Goal: Transaction & Acquisition: Purchase product/service

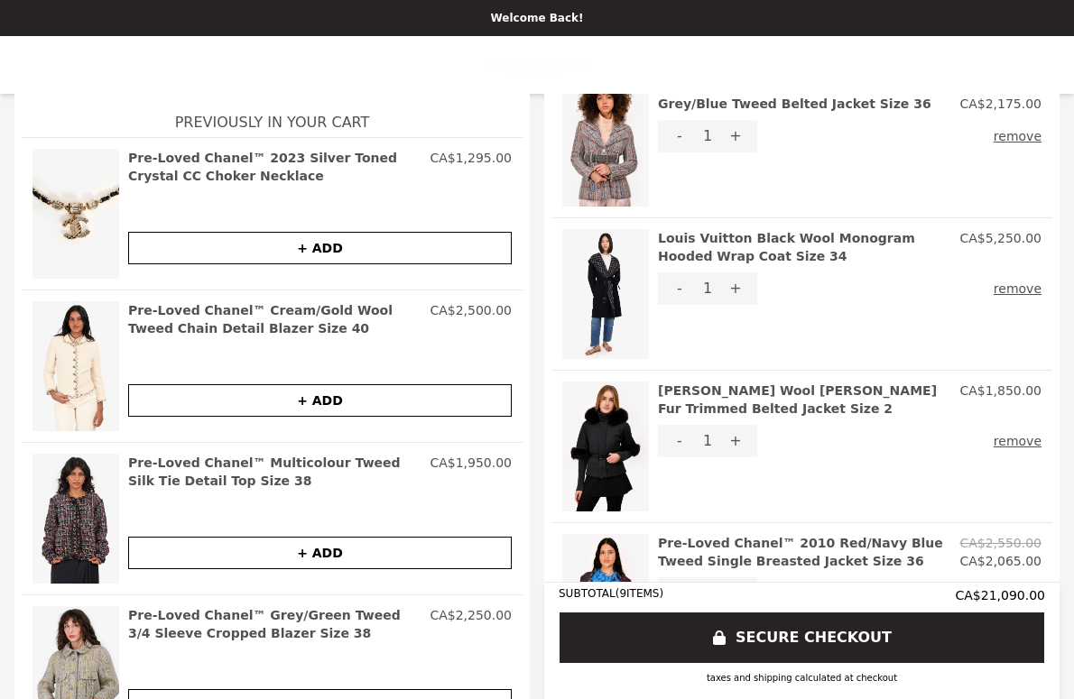
scroll to position [700, 0]
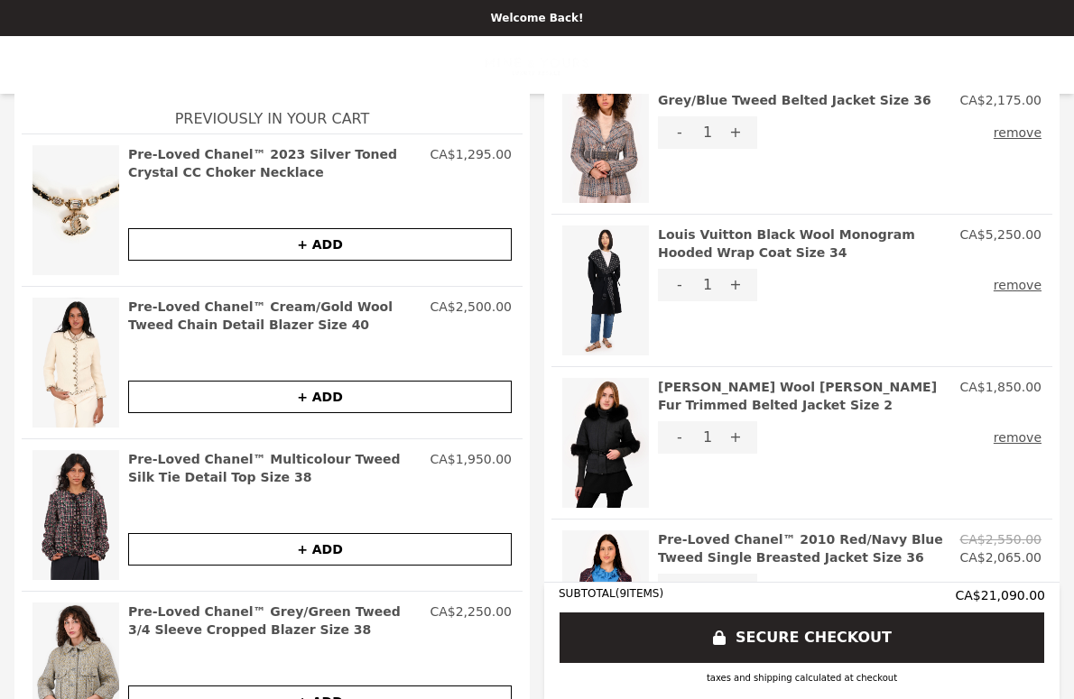
click at [595, 422] on img at bounding box center [605, 443] width 87 height 130
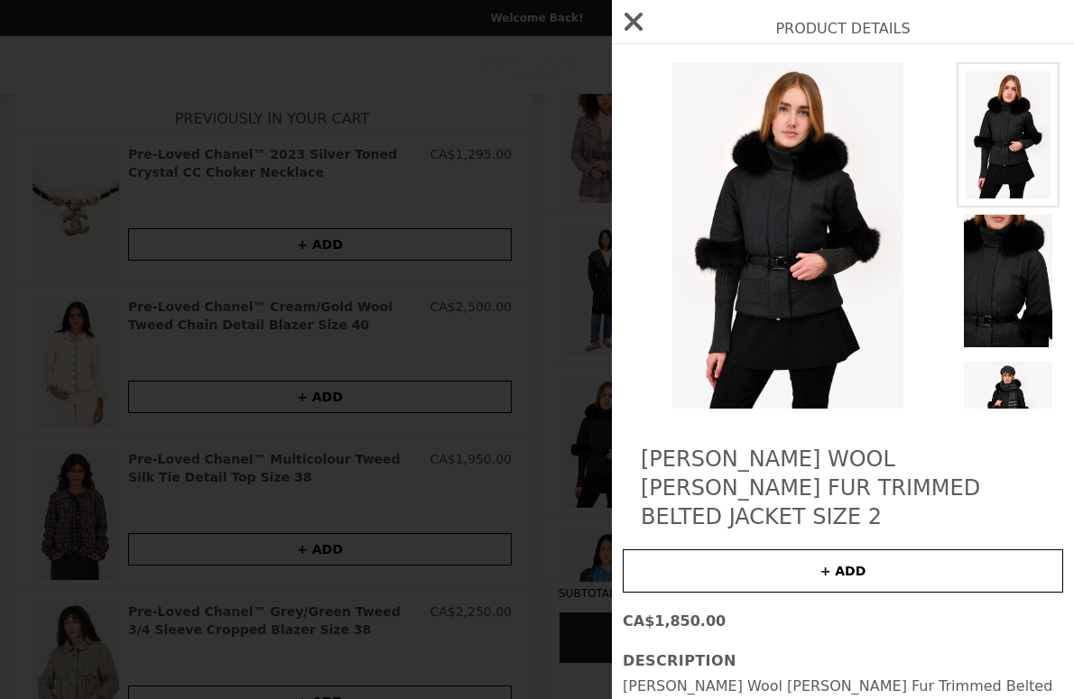
click at [560, 353] on div "Product Details Christian Dior Grey Wool Fox Fur Trimmed Belted Jacket Size 2 +…" at bounding box center [537, 349] width 1074 height 699
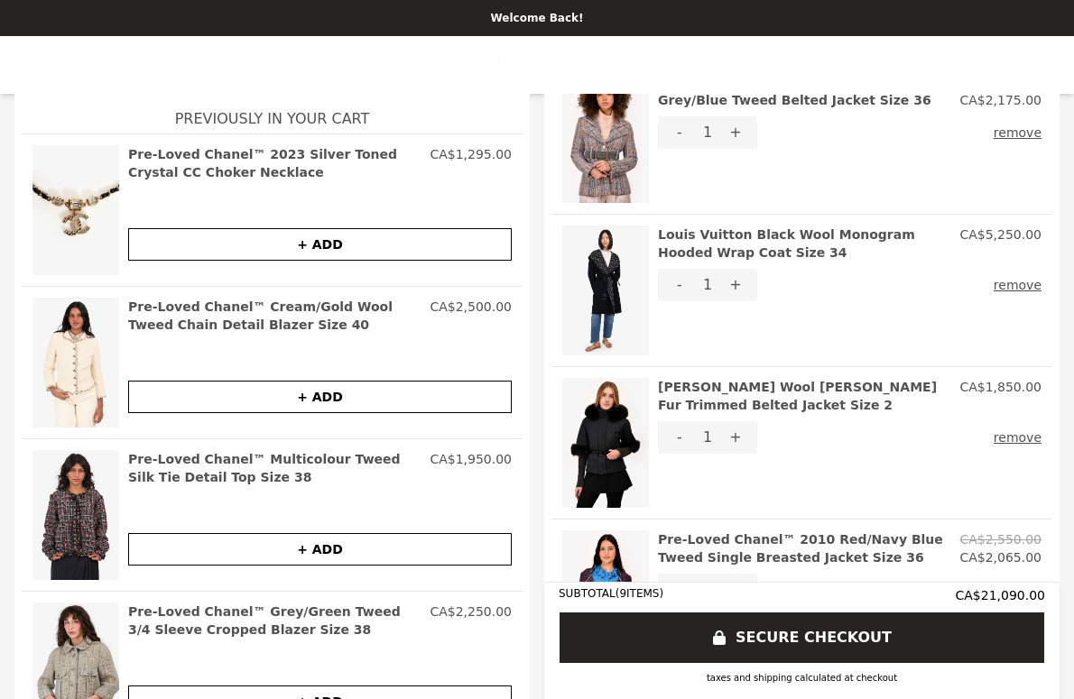
click at [85, 204] on img at bounding box center [75, 210] width 87 height 130
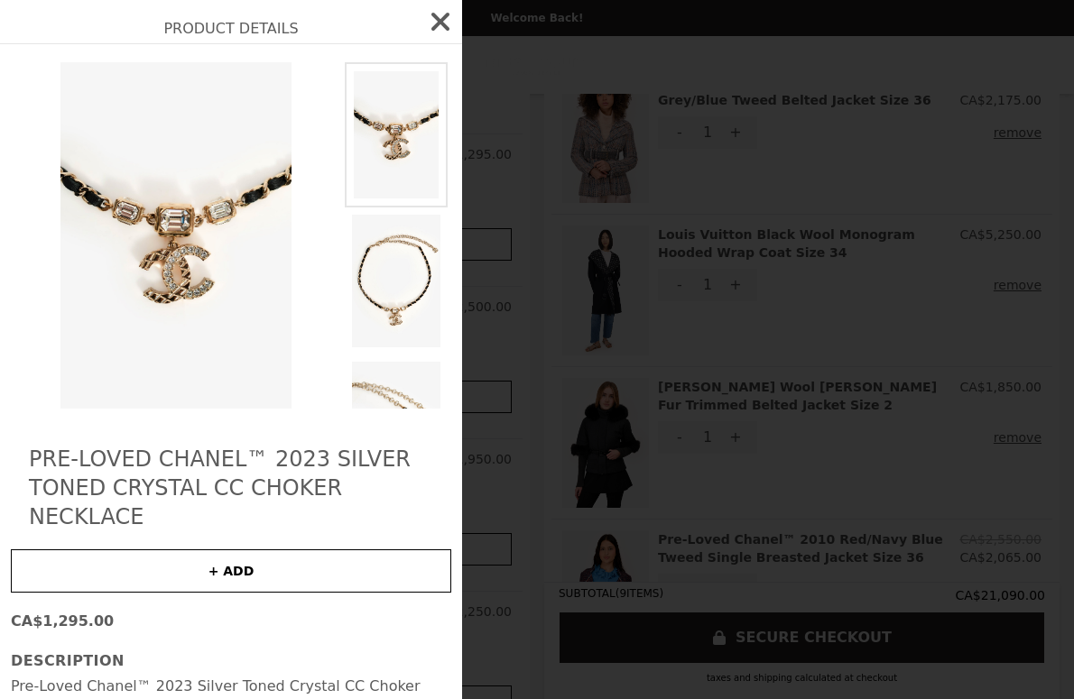
click at [761, 277] on div "Product Details Pre-Loved Chanel™ 2023 Silver Toned Crystal CC Choker Necklace …" at bounding box center [537, 349] width 1074 height 699
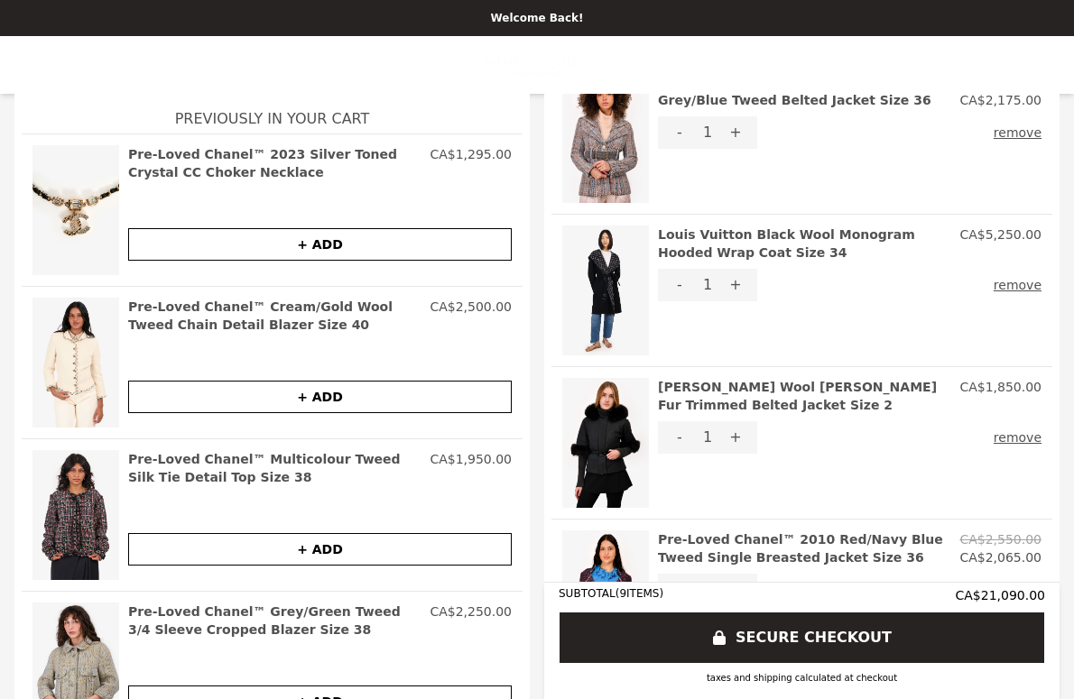
click at [687, 388] on h2 "[PERSON_NAME] Wool [PERSON_NAME] Fur Trimmed Belted Jacket Size 2" at bounding box center [805, 396] width 294 height 36
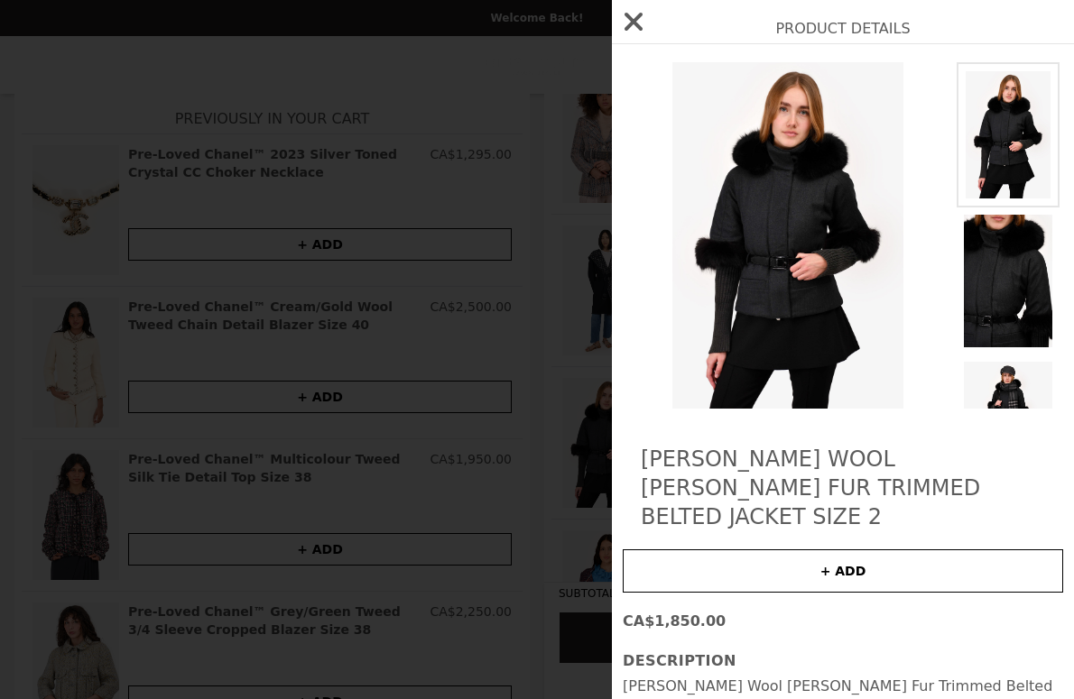
click at [741, 458] on h2 "[PERSON_NAME] Wool [PERSON_NAME] Fur Trimmed Belted Jacket Size 2" at bounding box center [843, 488] width 404 height 87
click at [846, 134] on img at bounding box center [788, 235] width 330 height 346
click at [629, 14] on icon "button" at bounding box center [633, 21] width 29 height 29
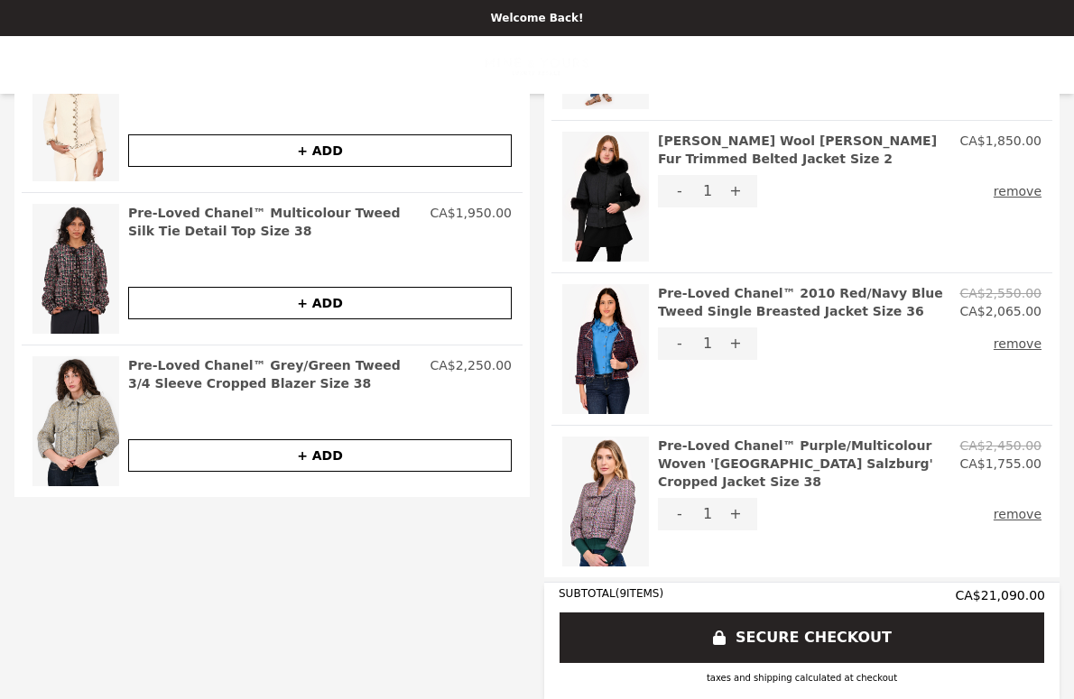
scroll to position [949, 0]
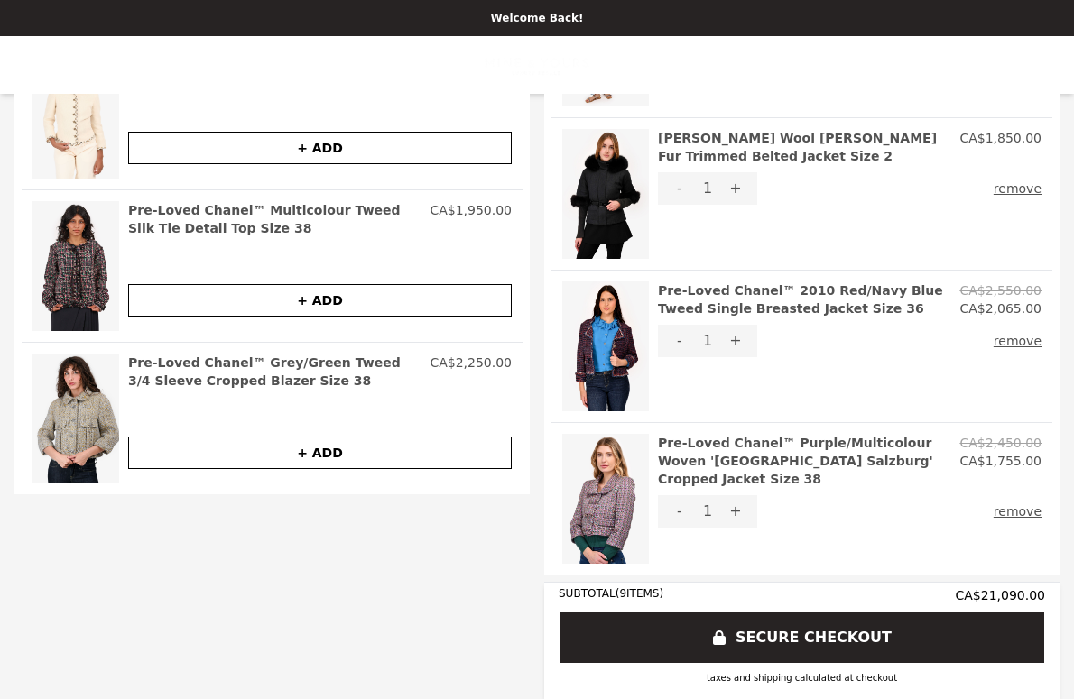
click at [602, 217] on img at bounding box center [605, 194] width 87 height 130
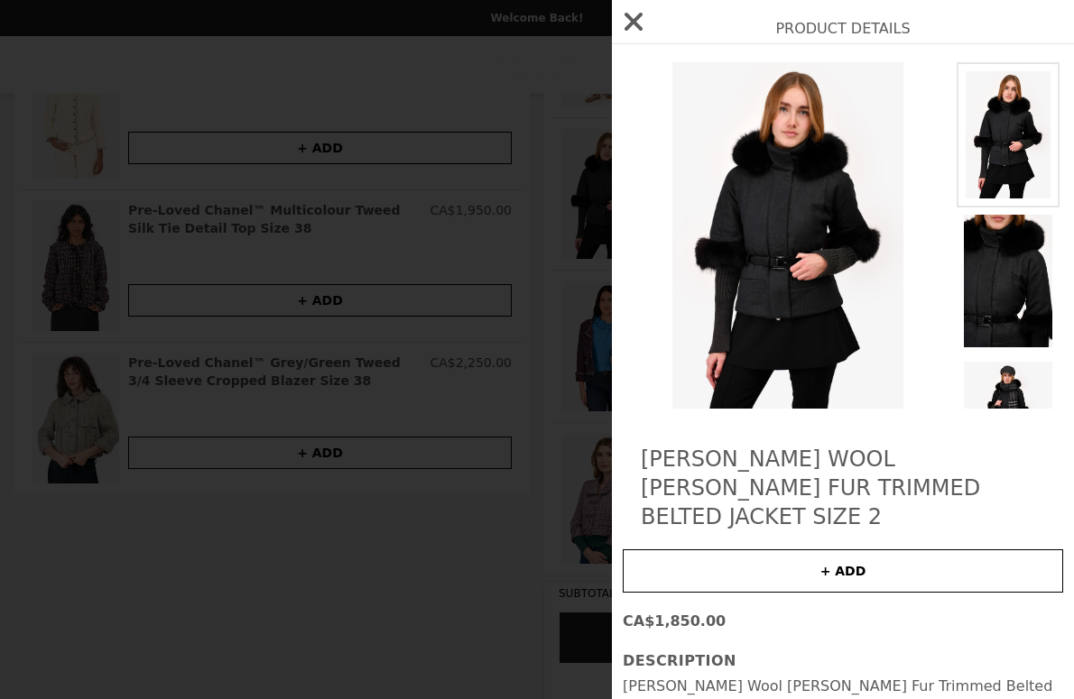
click at [755, 549] on button "+ ADD" at bounding box center [843, 570] width 440 height 43
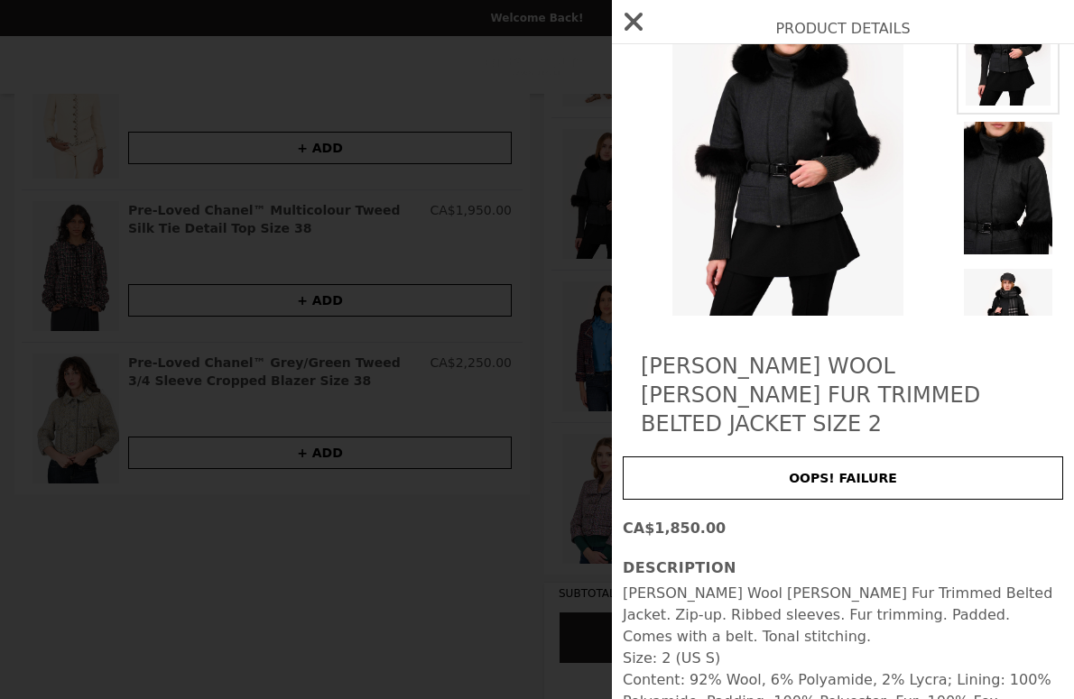
scroll to position [121, 0]
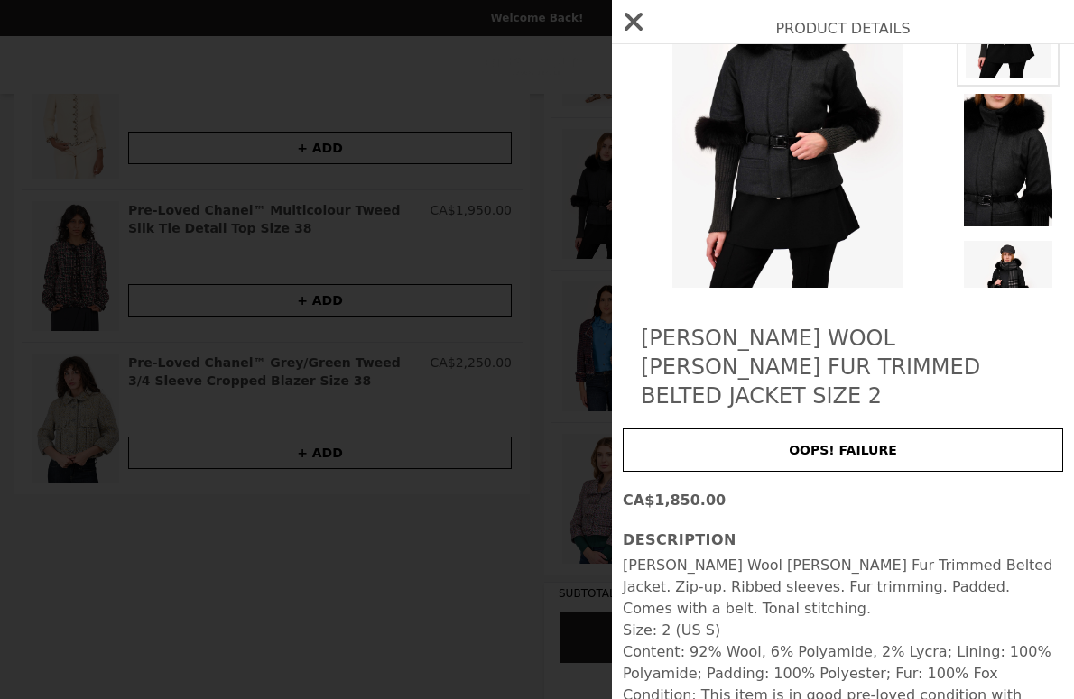
click at [532, 644] on div "Product Details Christian Dior Grey Wool Fox Fur Trimmed Belted Jacket Size 2 O…" at bounding box center [537, 349] width 1074 height 699
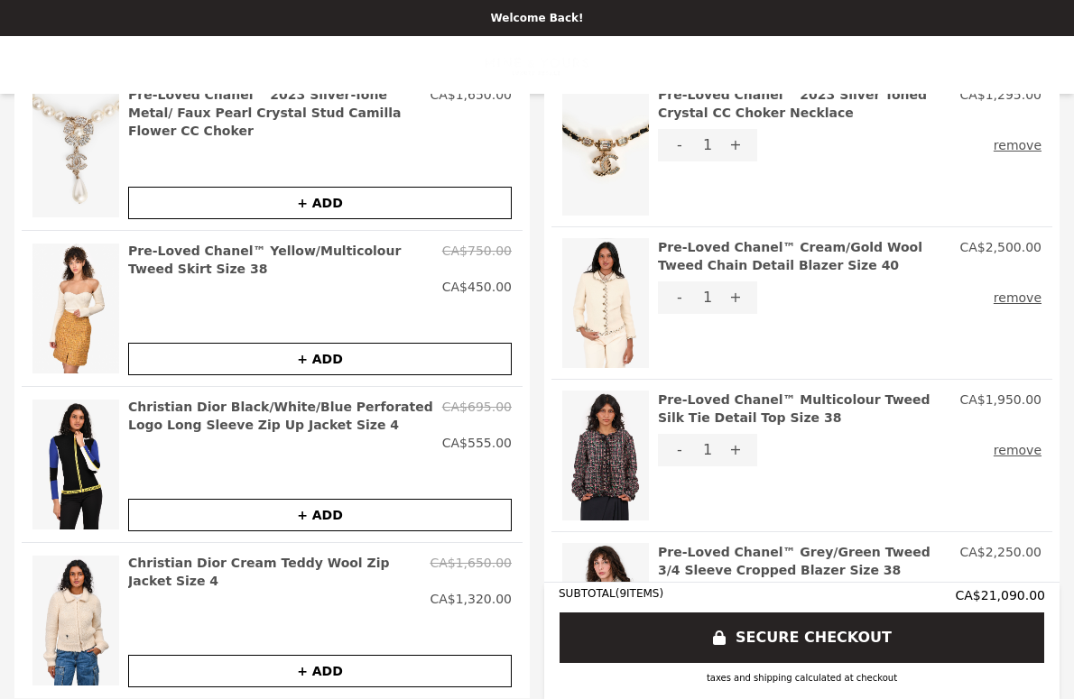
scroll to position [0, 0]
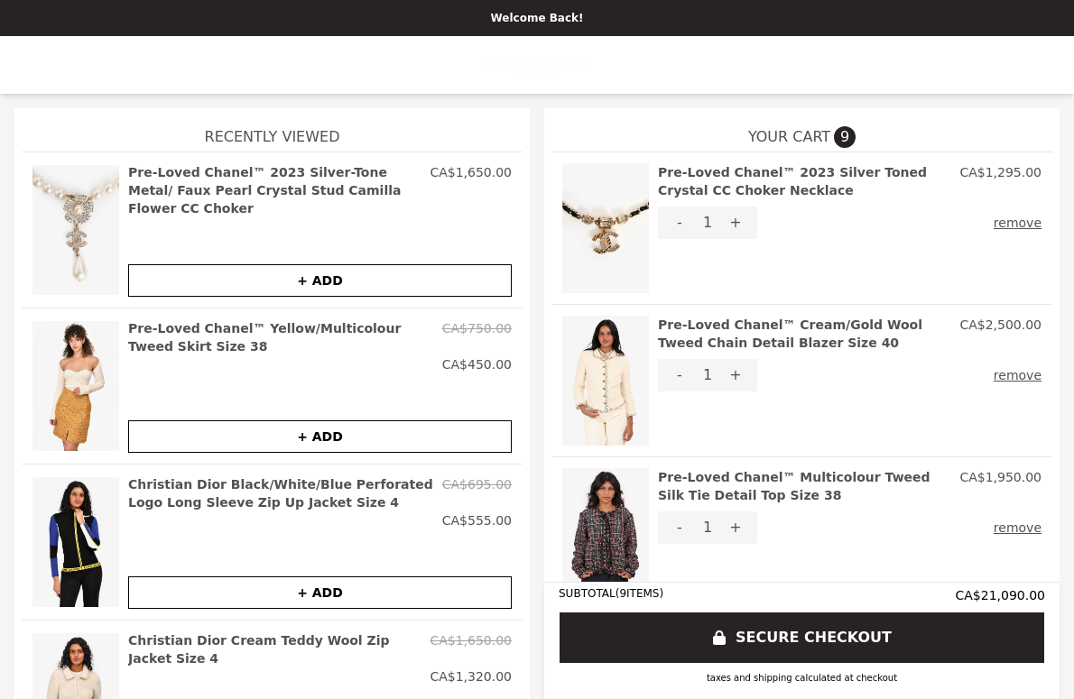
click at [539, 22] on p "Welcome Back!" at bounding box center [537, 18] width 1052 height 14
click at [78, 219] on img at bounding box center [75, 230] width 87 height 134
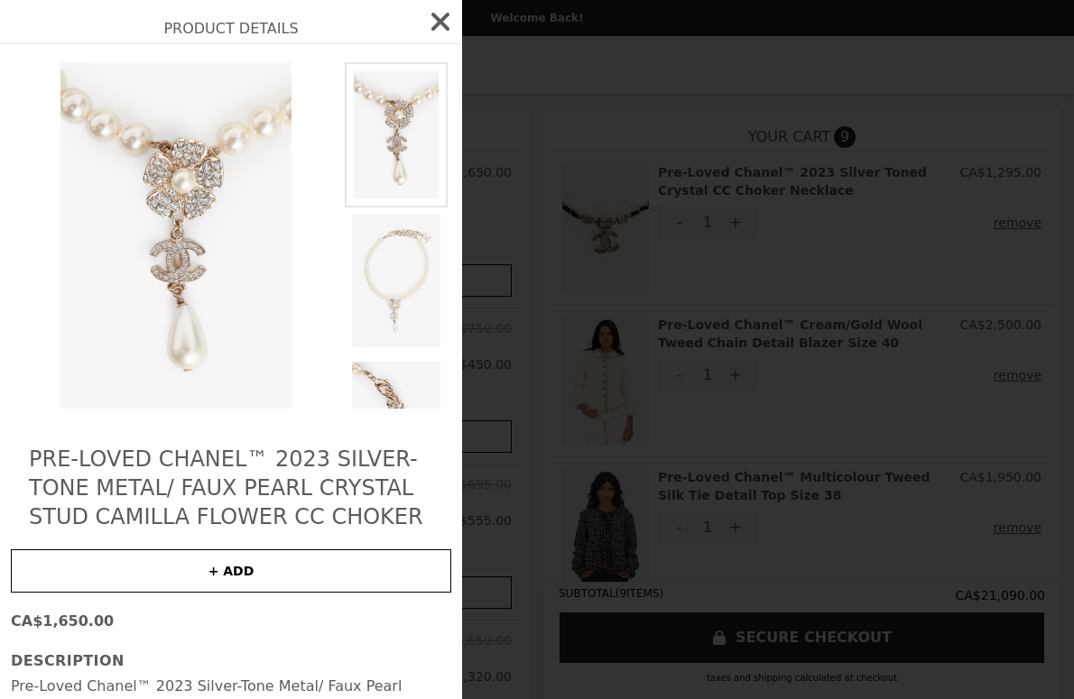
click at [446, 26] on icon "button" at bounding box center [440, 22] width 18 height 18
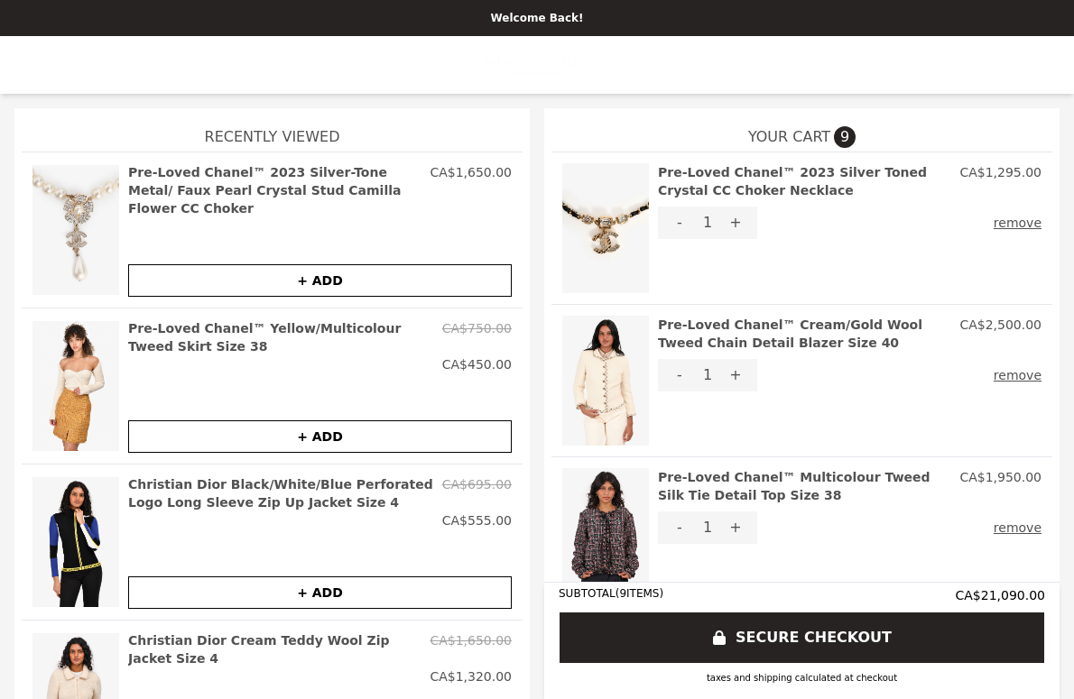
click at [620, 521] on img at bounding box center [605, 533] width 87 height 130
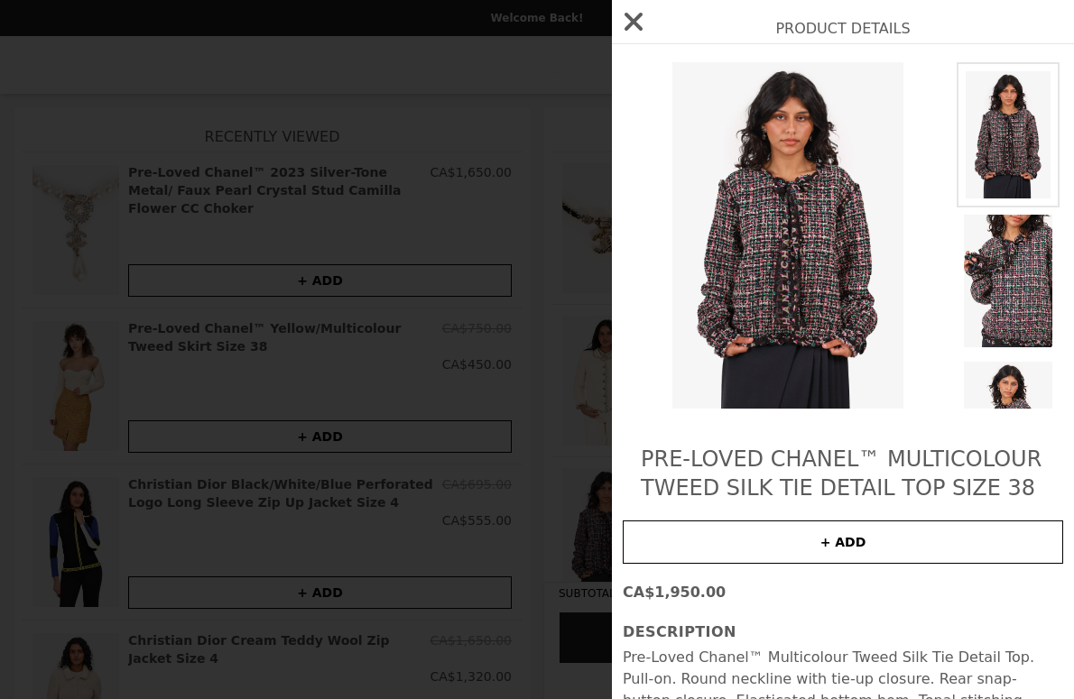
click at [639, 16] on icon "button" at bounding box center [633, 22] width 18 height 18
